Goal: Information Seeking & Learning: Learn about a topic

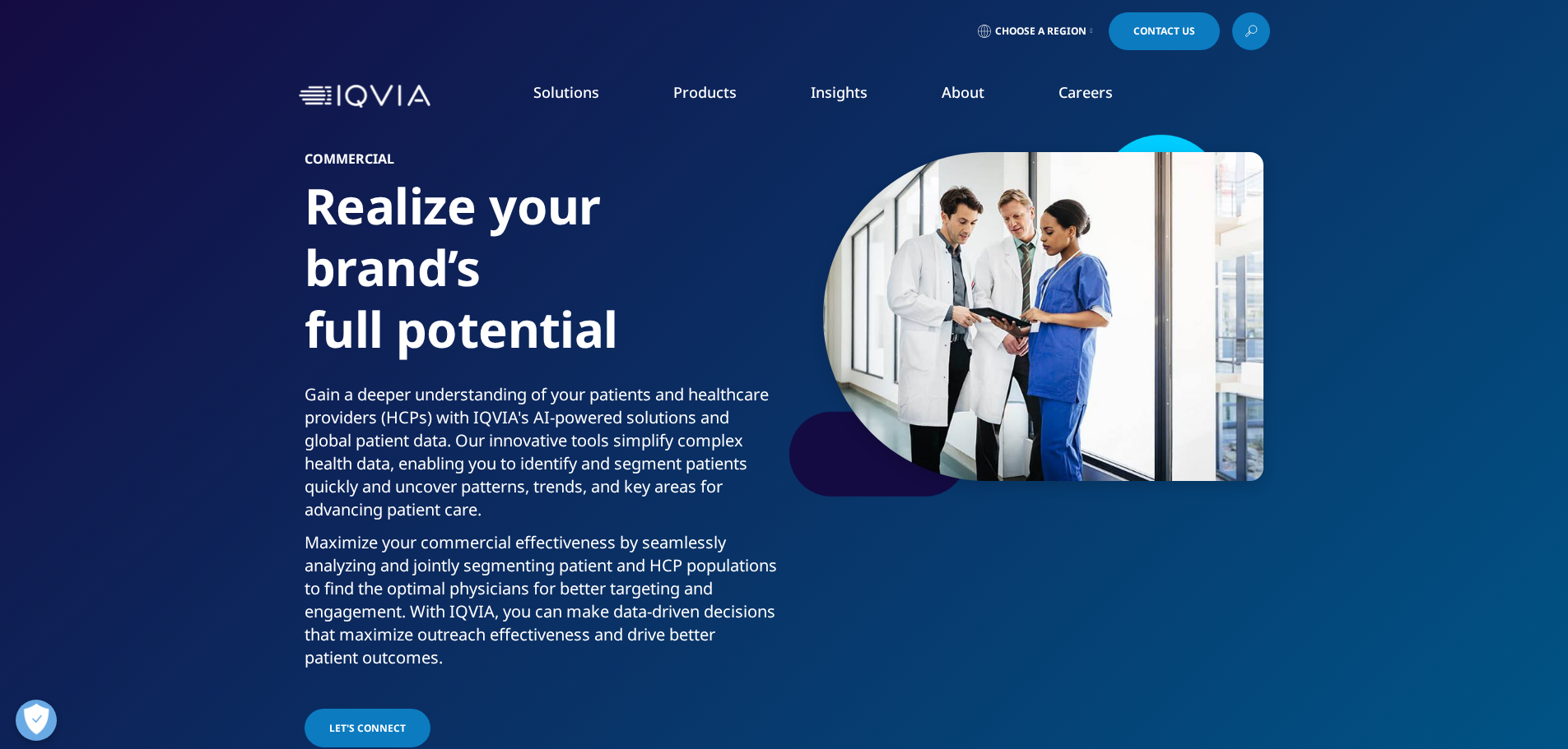
click at [462, 486] on link "Patient Engagement and Support" at bounding box center [496, 480] width 284 height 18
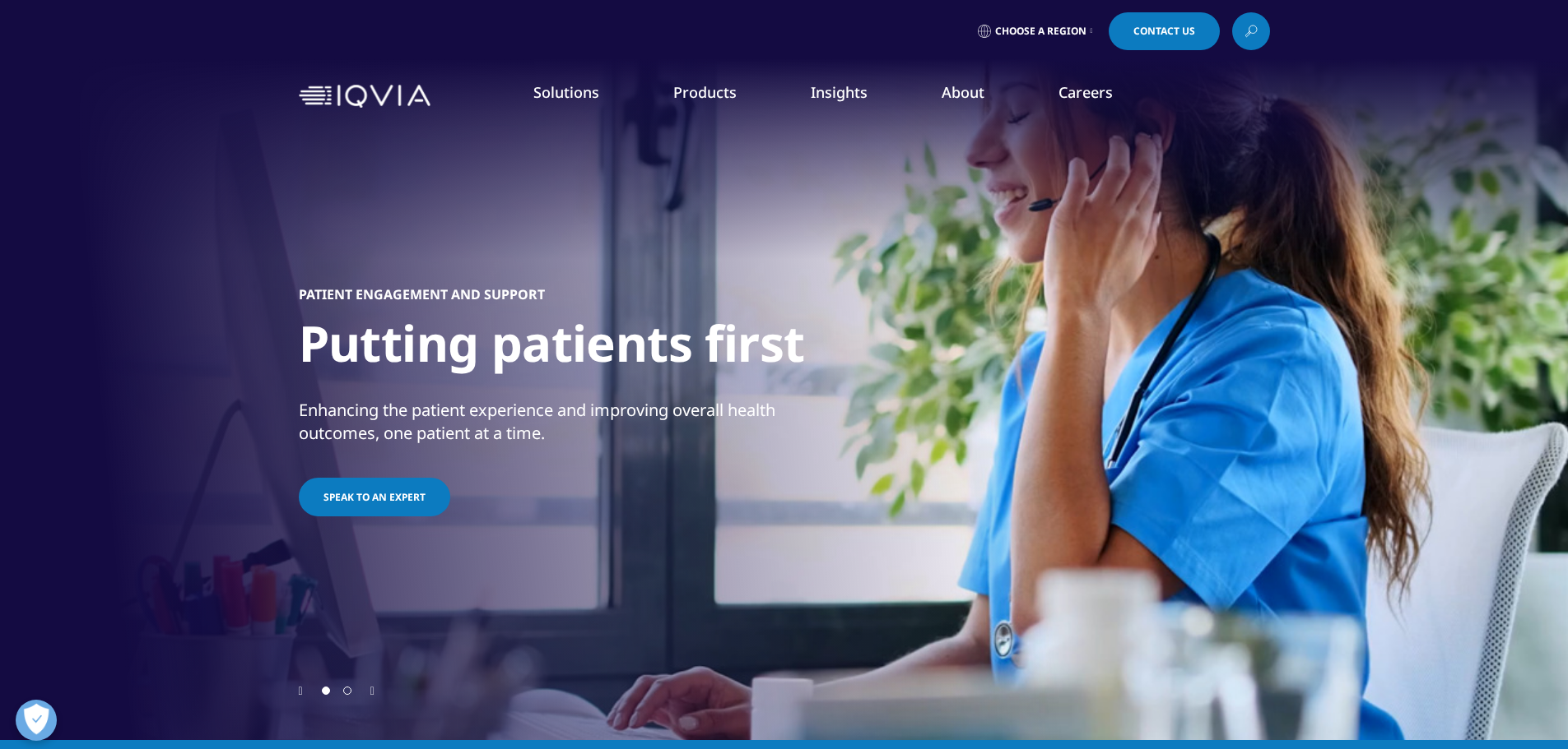
click at [470, 204] on div "PATIENT ENGAGEMENT AND SUPPORT Putting patients first Enhancing the patient exp…" at bounding box center [784, 403] width 971 height 559
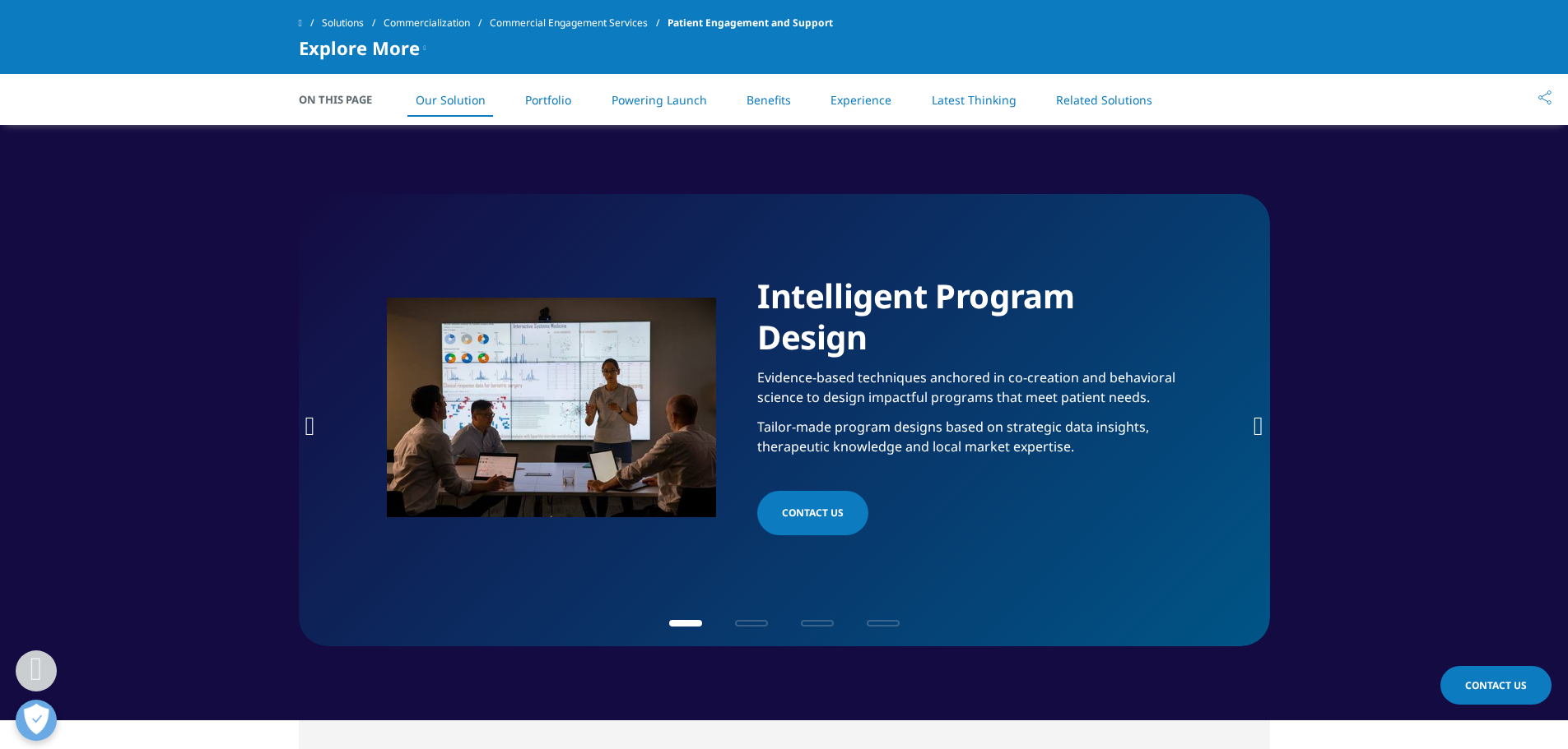
scroll to position [1350, 0]
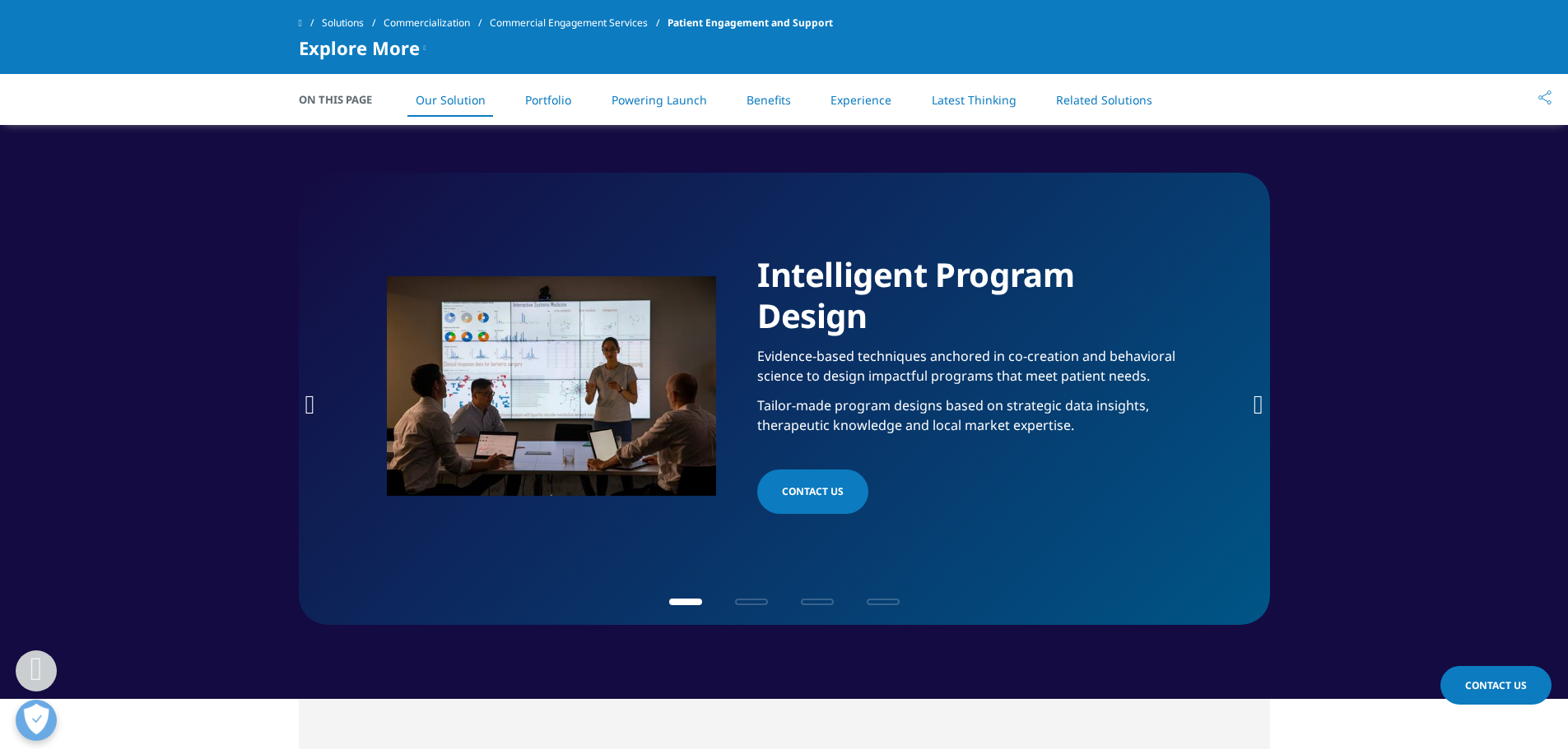
click at [1255, 411] on icon "Next slide" at bounding box center [1258, 404] width 10 height 26
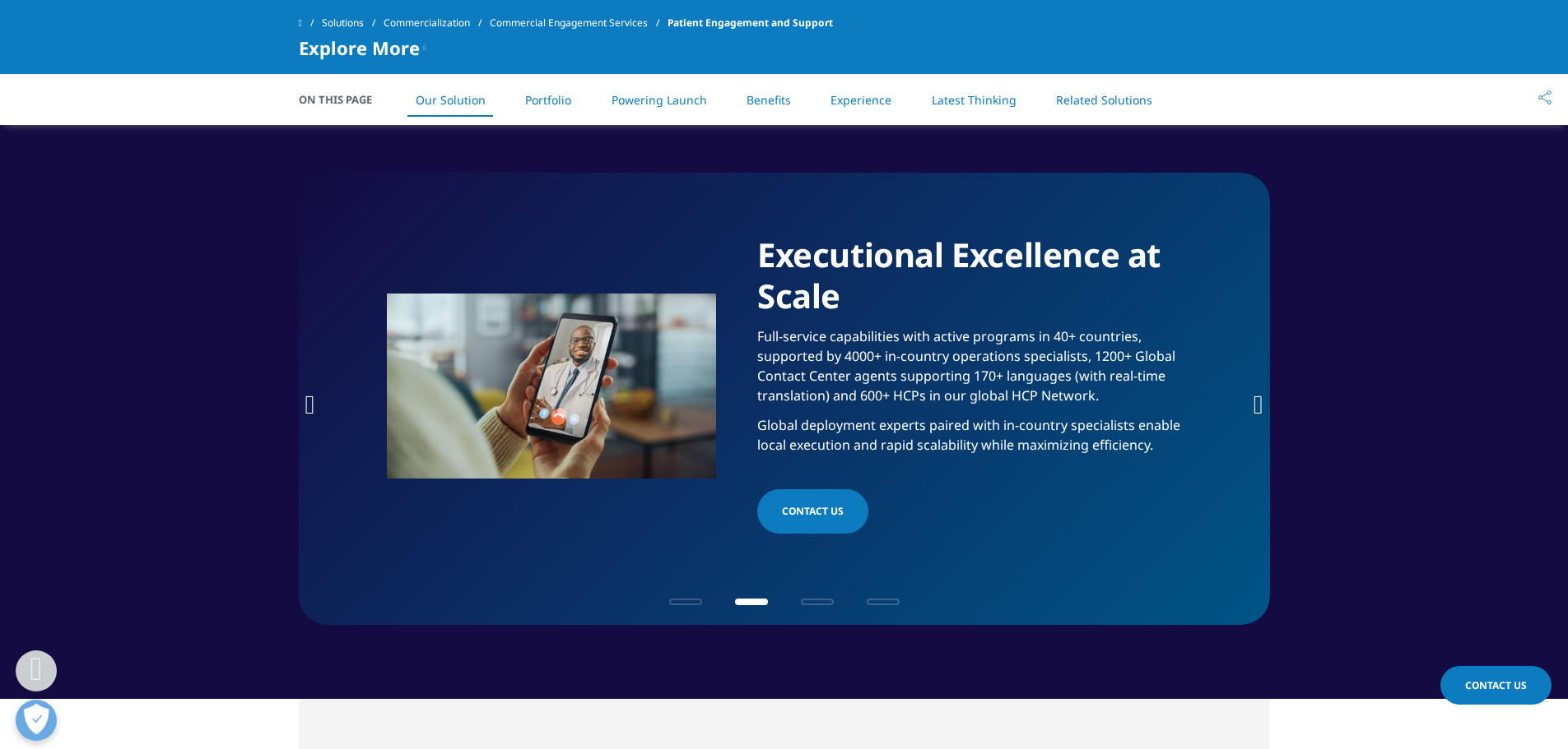
click at [1255, 411] on icon "Next slide" at bounding box center [1258, 404] width 10 height 26
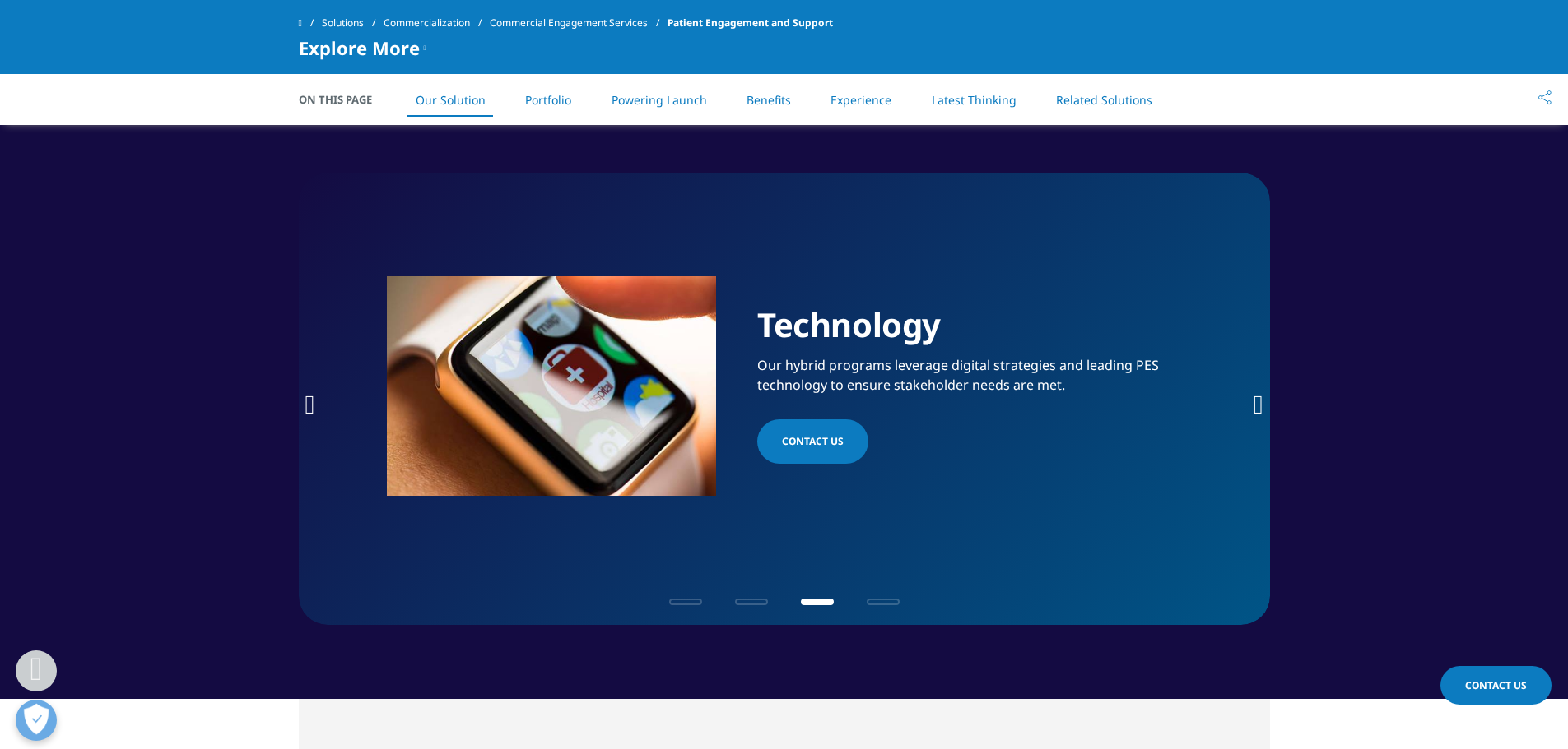
click at [1255, 411] on icon "Next slide" at bounding box center [1258, 404] width 10 height 26
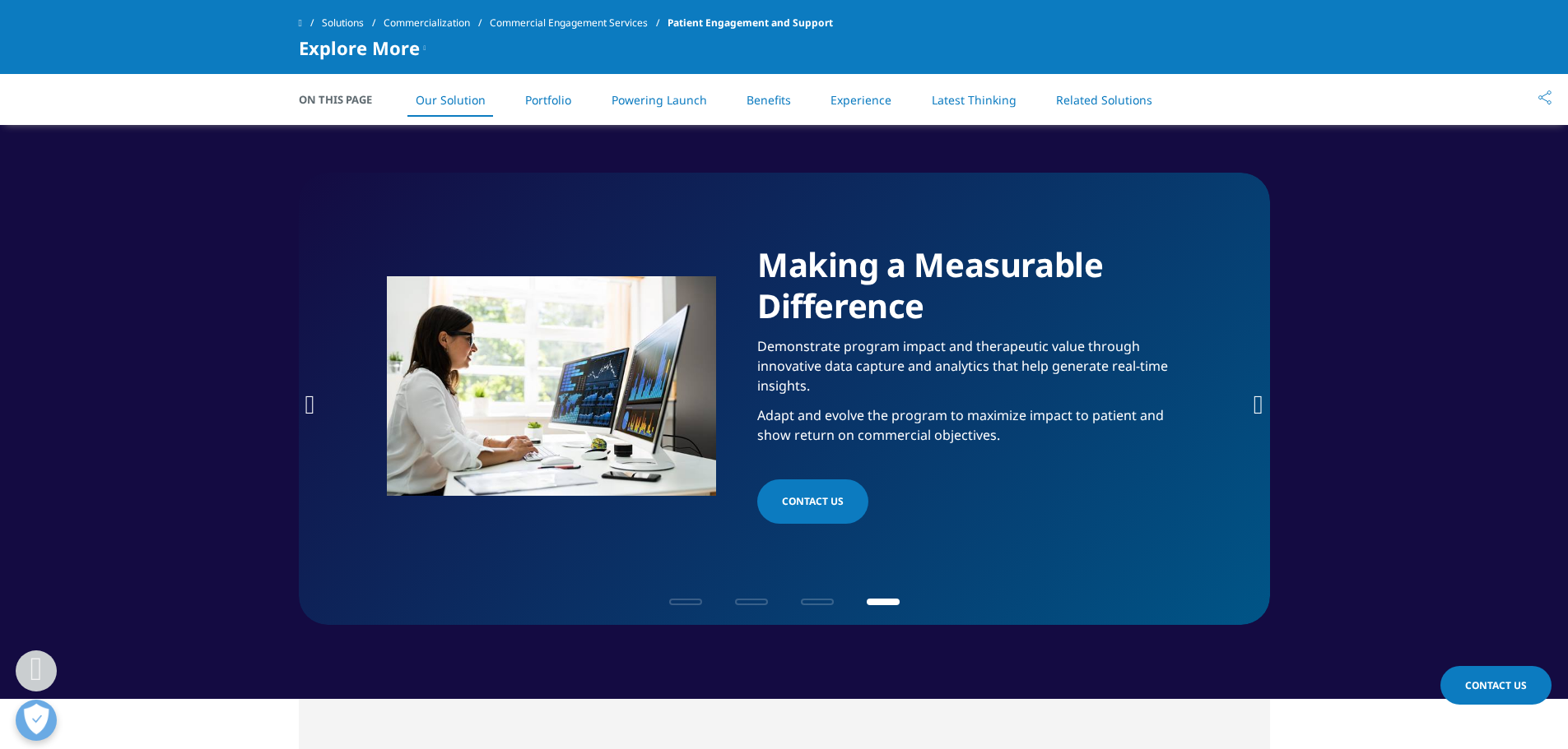
click at [1255, 411] on icon "Next slide" at bounding box center [1258, 404] width 10 height 26
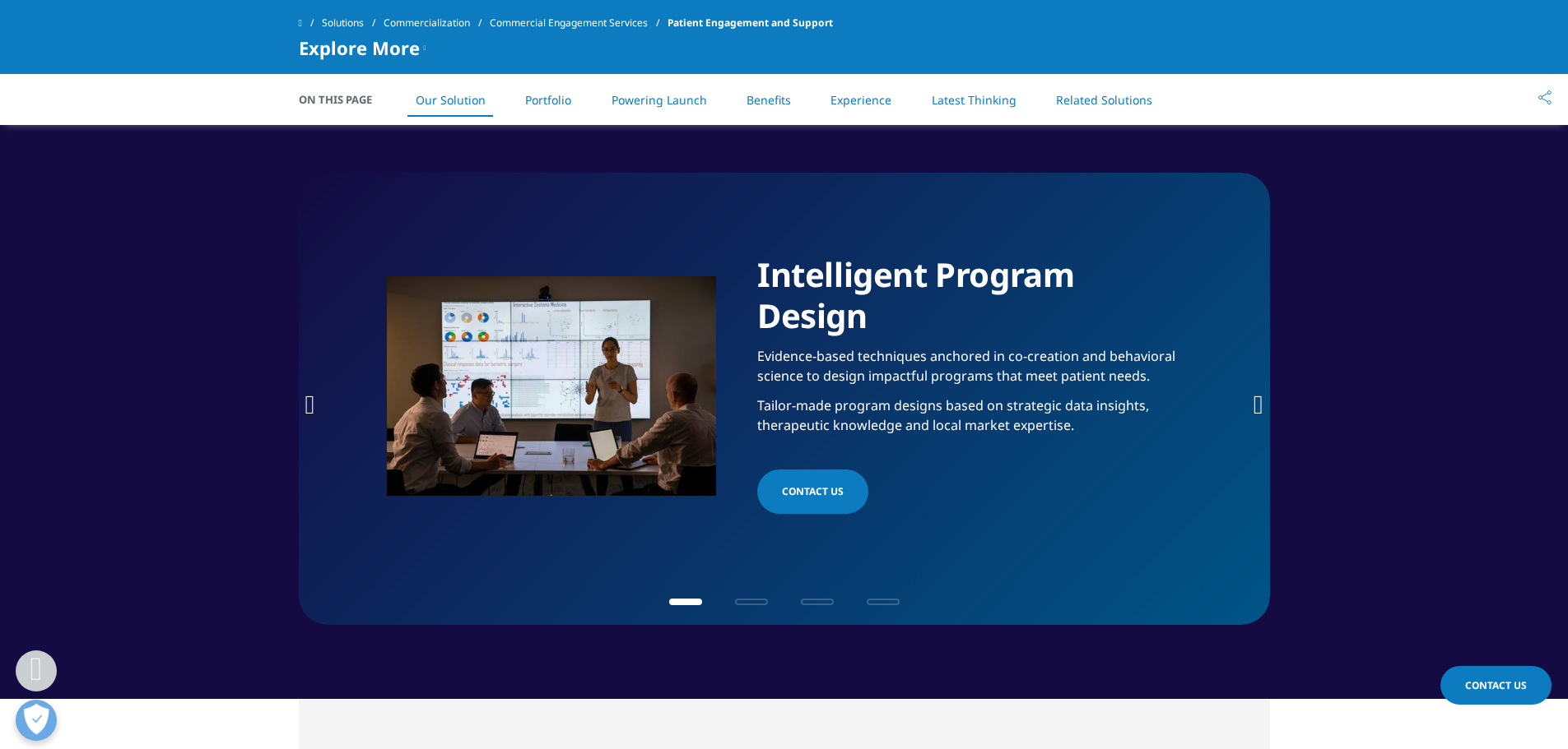
click at [1255, 411] on icon "Next slide" at bounding box center [1258, 404] width 10 height 26
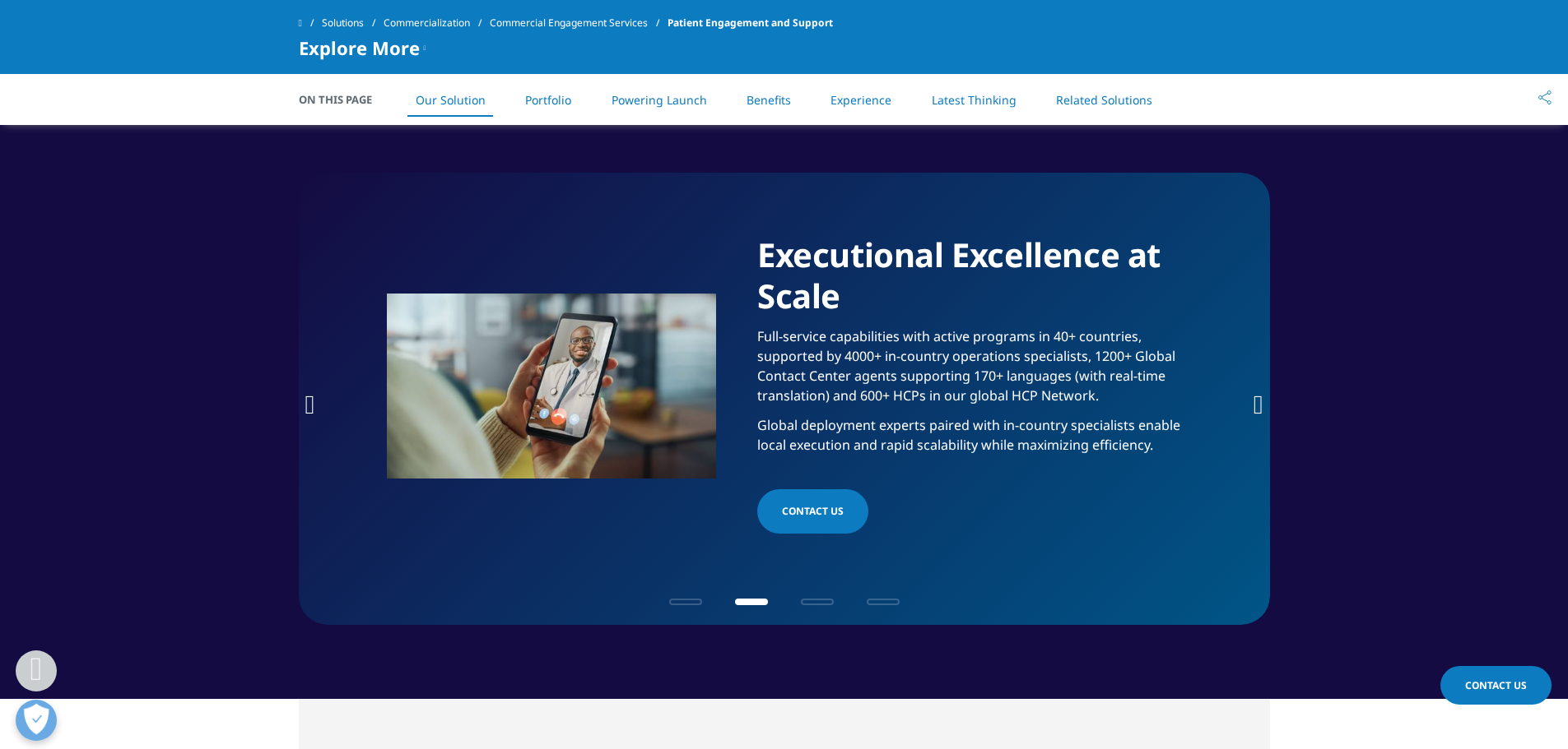
click at [1255, 411] on icon "Next slide" at bounding box center [1258, 404] width 10 height 26
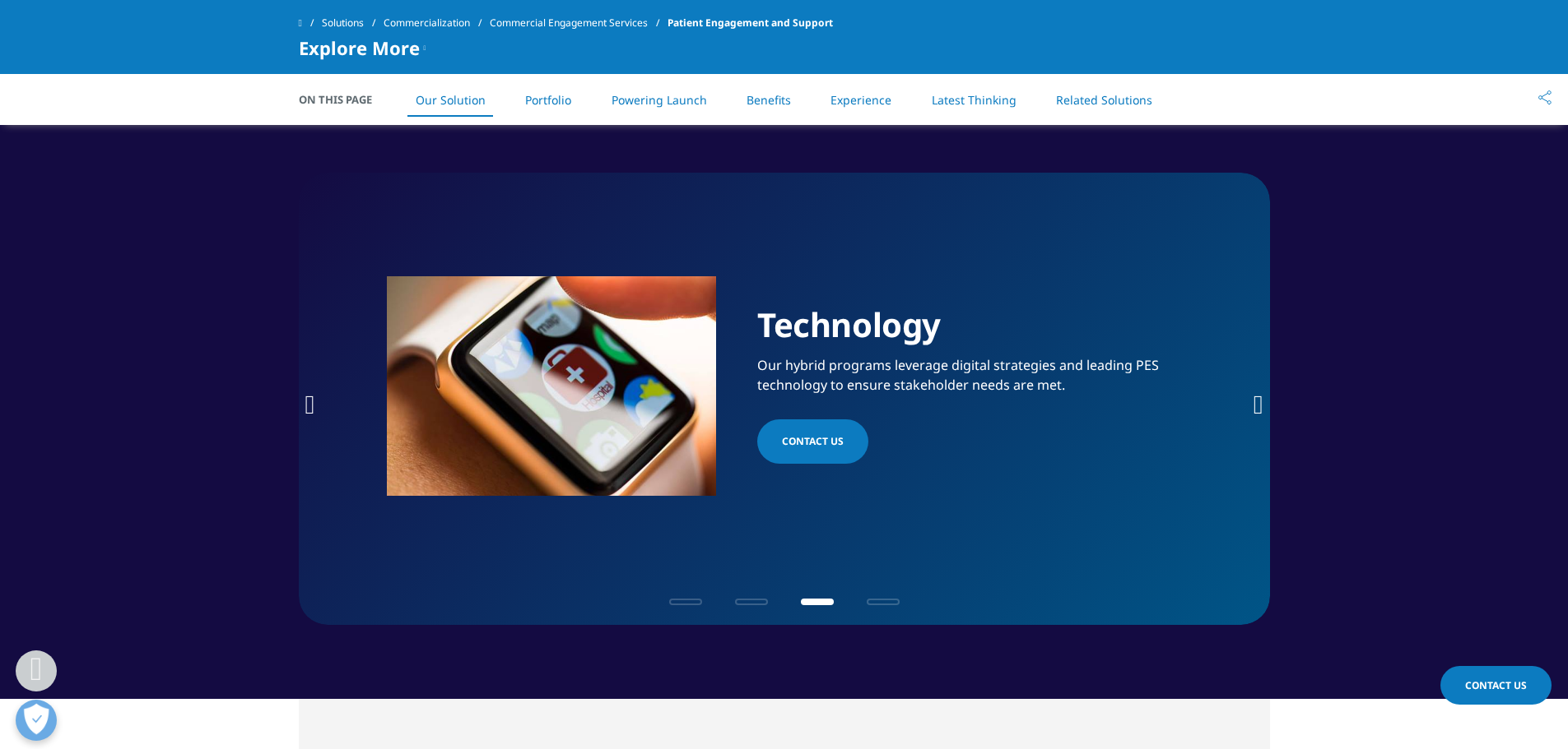
click at [1255, 411] on icon "Next slide" at bounding box center [1258, 404] width 10 height 26
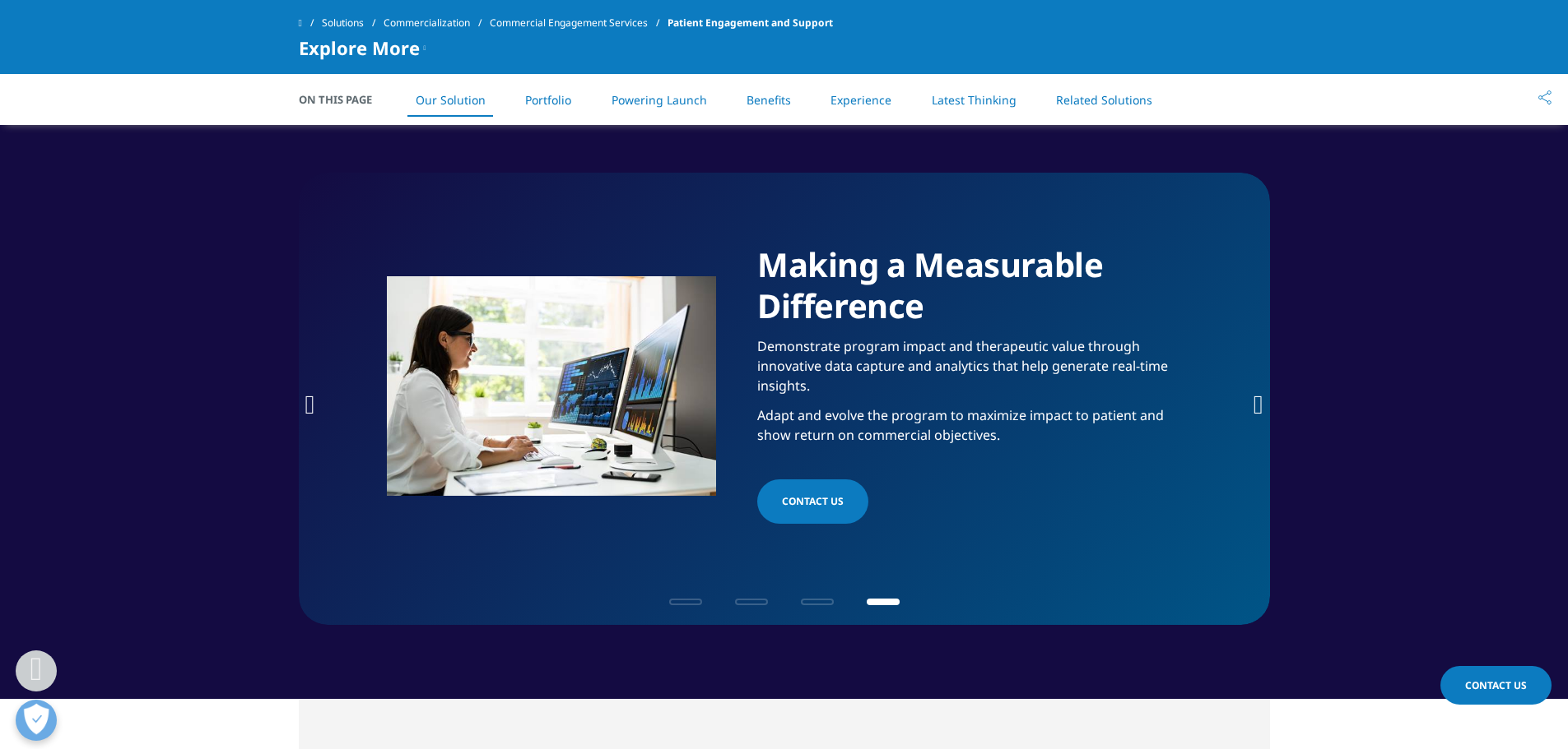
click at [549, 92] on link "Portfolio" at bounding box center [548, 99] width 46 height 15
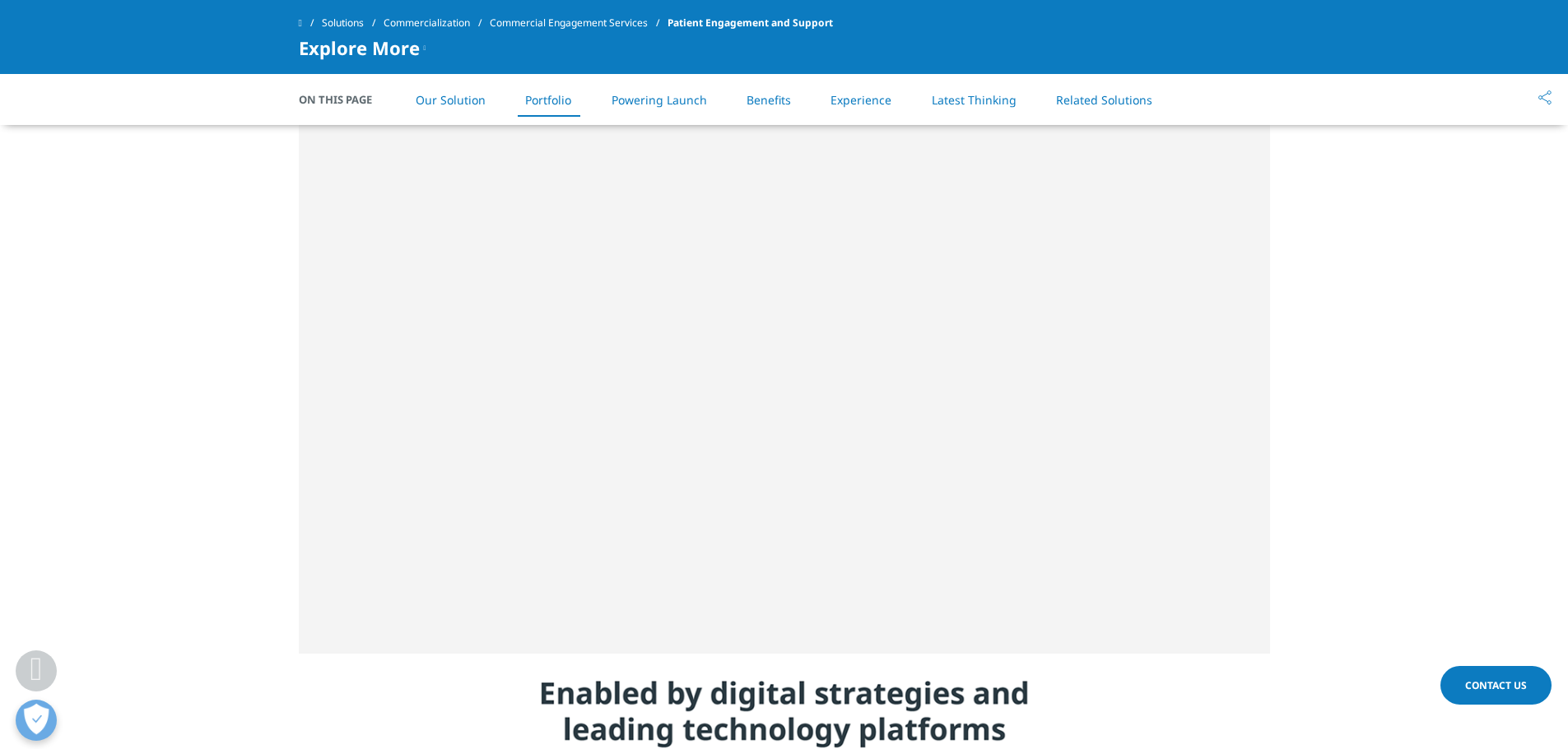
scroll to position [1999, 0]
